Goal: Task Accomplishment & Management: Manage account settings

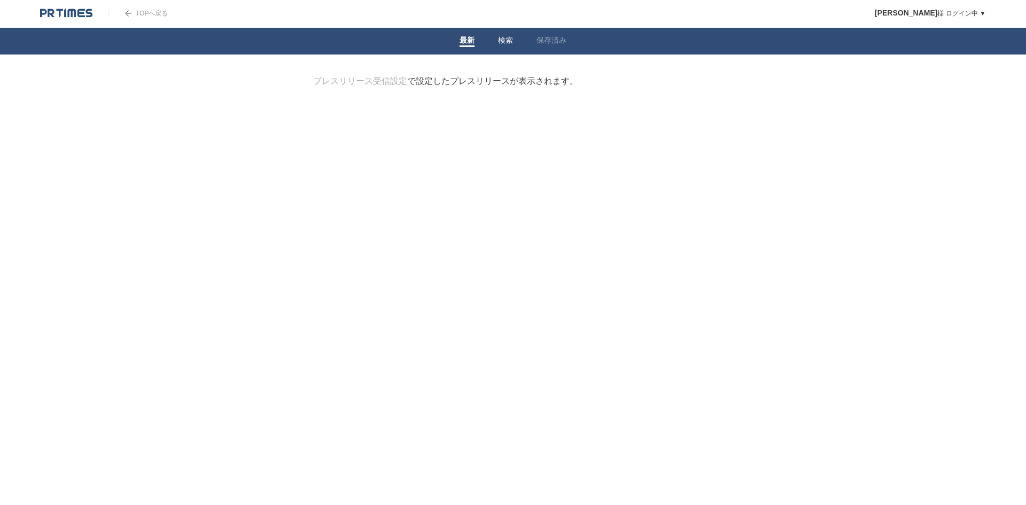
click at [507, 43] on link "検索" at bounding box center [505, 41] width 15 height 11
click at [547, 43] on link "保存済み" at bounding box center [552, 41] width 30 height 11
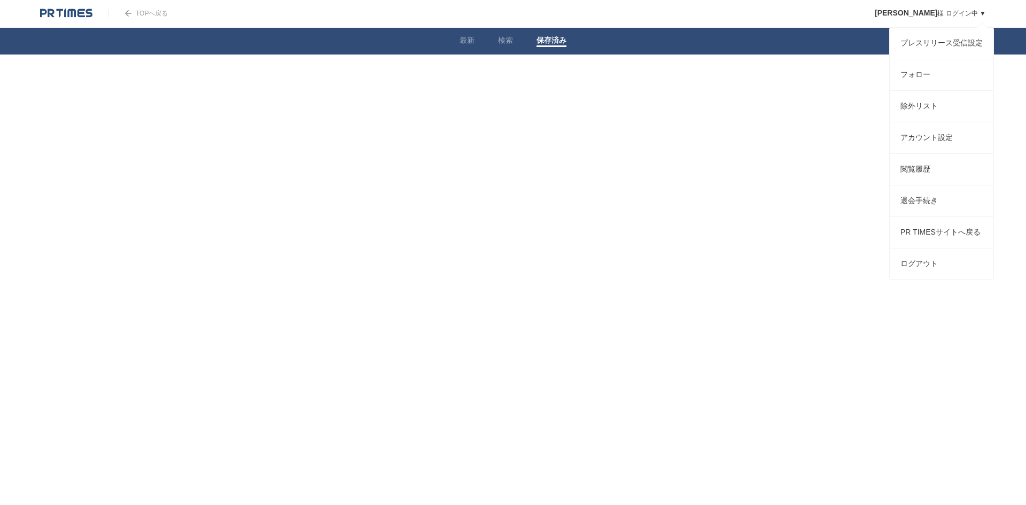
click at [985, 27] on ul "プレスリリース受信設定 フォロー 除外リスト アカウント設定 閲覧履歴 退会手続き PR TIMESサイトへ戻る ログアウト" at bounding box center [941, 153] width 105 height 253
click at [919, 209] on link "退会手続き" at bounding box center [942, 200] width 104 height 31
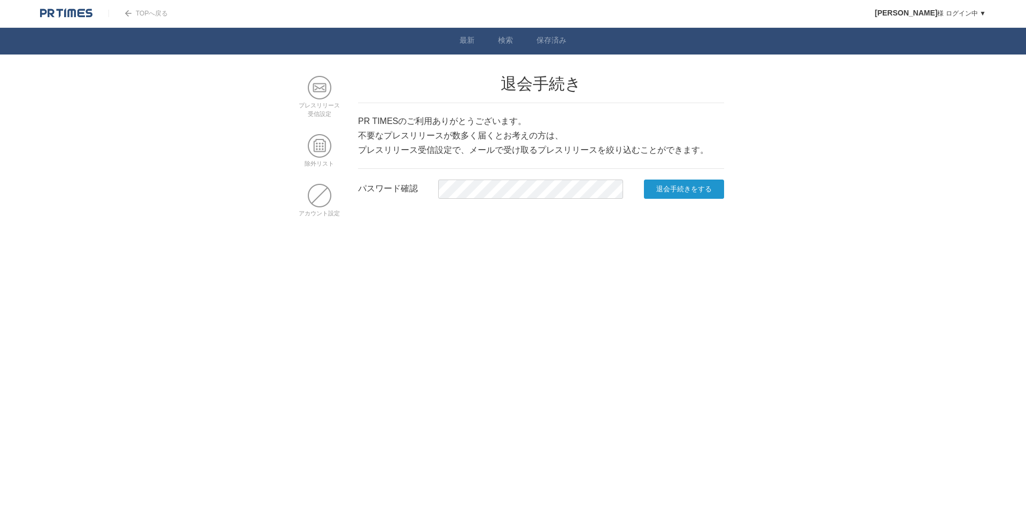
click at [666, 194] on input "退会手続きをする" at bounding box center [684, 189] width 80 height 19
